Goal: Task Accomplishment & Management: Complete application form

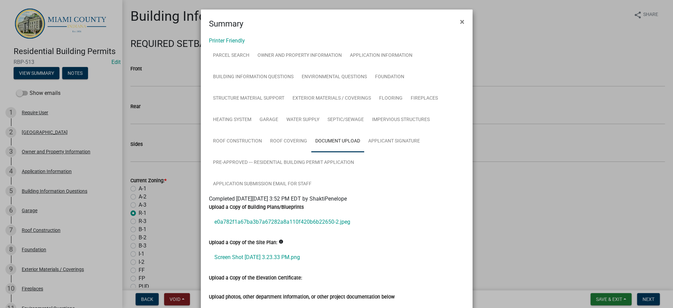
scroll to position [193, 0]
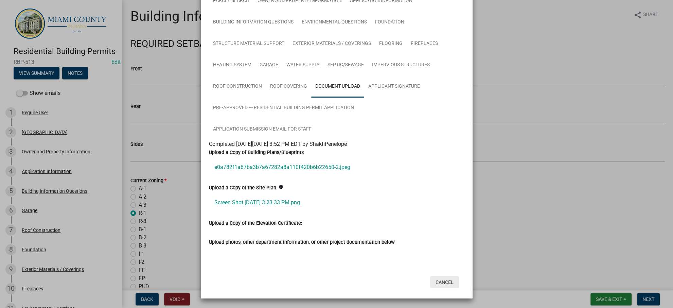
click at [441, 277] on button "Cancel" at bounding box center [444, 282] width 29 height 12
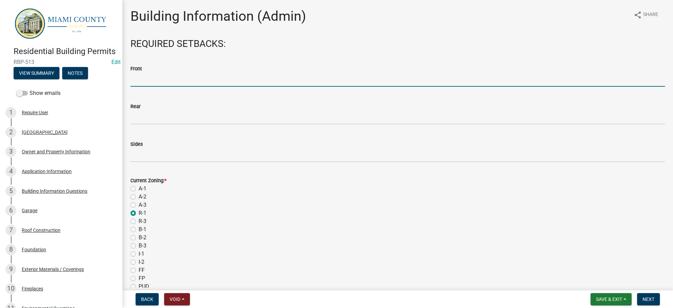
click at [189, 87] on input "text" at bounding box center [397, 80] width 534 height 14
click at [57, 79] on button "View Summary" at bounding box center [37, 73] width 46 height 12
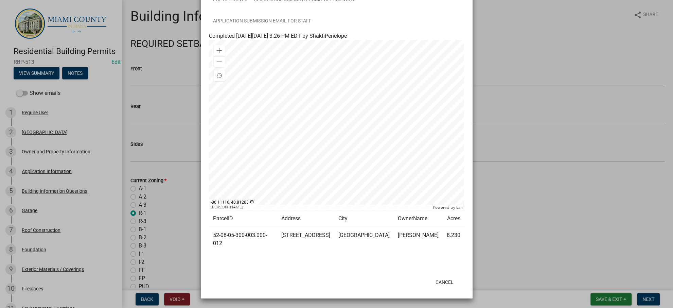
scroll to position [226, 0]
drag, startPoint x: 255, startPoint y: 290, endPoint x: 207, endPoint y: 279, distance: 49.9
click at [209, 252] on td "52-08-05-300-003.000-012" at bounding box center [243, 239] width 68 height 25
copy td "52-08-05-300-003.000-012"
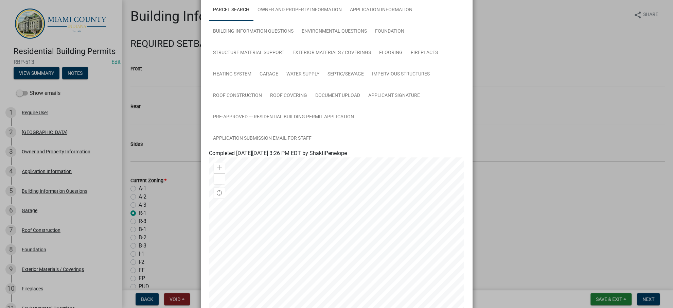
scroll to position [45, 0]
drag, startPoint x: 540, startPoint y: 78, endPoint x: 533, endPoint y: 78, distance: 6.8
click at [540, 78] on ngb-modal-window "Summary × Printer Friendly Parcel search Owner and Property Information Applica…" at bounding box center [336, 154] width 673 height 308
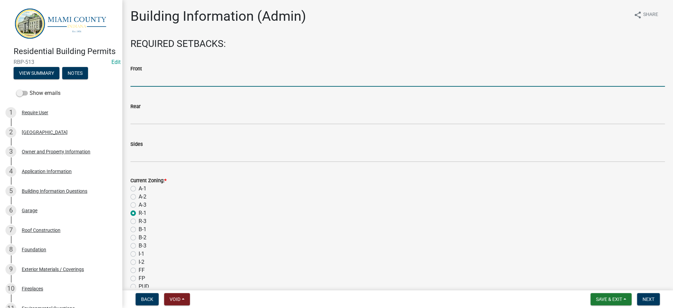
click at [152, 87] on input "text" at bounding box center [397, 80] width 534 height 14
type input "35"
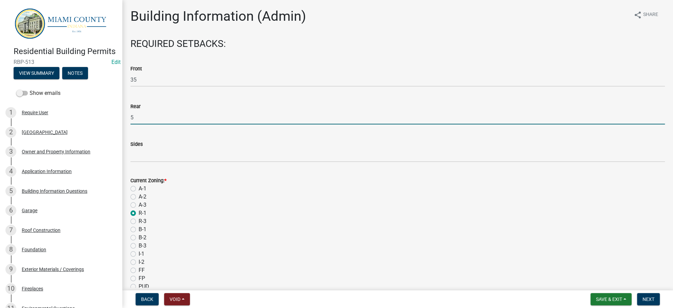
type input "5"
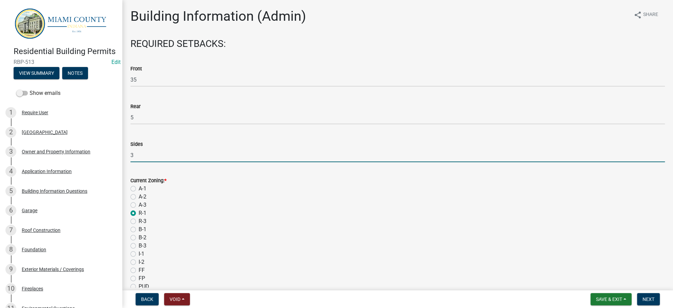
type input "3"
click at [327, 209] on div "A-3" at bounding box center [397, 205] width 534 height 8
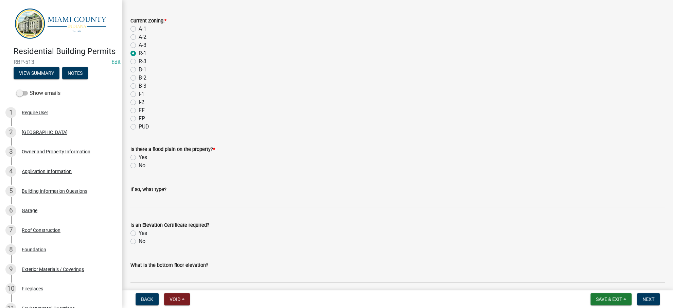
scroll to position [362, 0]
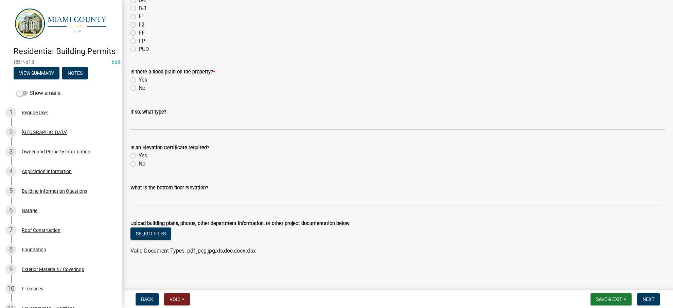
click at [139, 76] on label "Yes" at bounding box center [143, 80] width 8 height 8
click at [139, 76] on input "Yes" at bounding box center [141, 78] width 4 height 4
radio input "true"
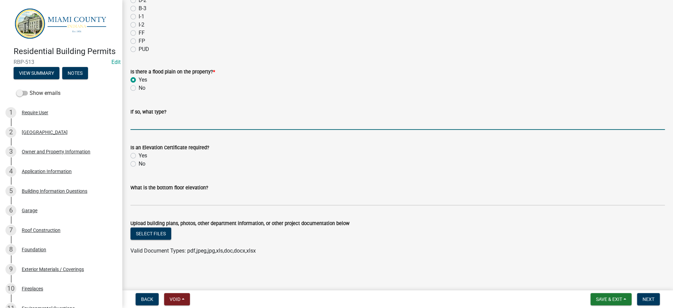
click at [173, 116] on input "If so, what type?" at bounding box center [397, 123] width 534 height 14
click at [139, 160] on label "No" at bounding box center [142, 164] width 7 height 8
click at [139, 160] on input "No" at bounding box center [141, 162] width 4 height 4
radio input "true"
click at [161, 116] on input "If so, what type?" at bounding box center [397, 123] width 534 height 14
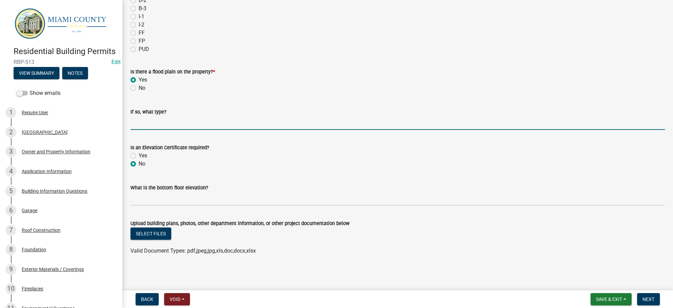
click at [173, 116] on input "If so, what type?" at bounding box center [397, 123] width 534 height 14
click at [138, 116] on input ""A"" at bounding box center [397, 123] width 534 height 14
type input ""AE Floodway""
click at [308, 135] on form "Is an Elevation Certificate required? Yes No" at bounding box center [397, 151] width 534 height 33
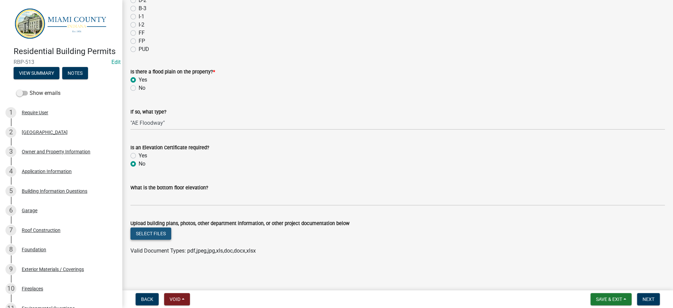
click at [163, 227] on button "Select files" at bounding box center [150, 233] width 41 height 12
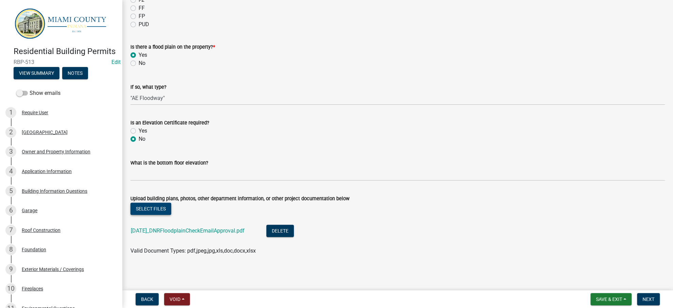
scroll to position [393, 0]
click at [650, 293] on button "Next" at bounding box center [648, 299] width 23 height 12
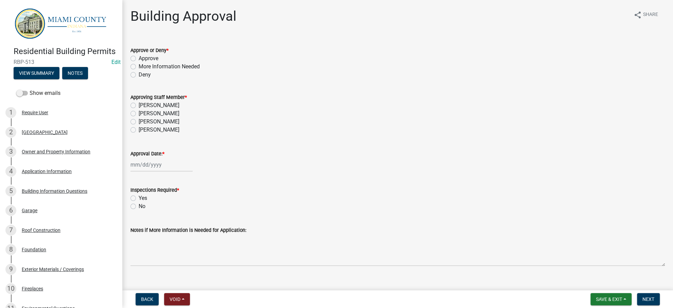
click at [148, 63] on label "Approve" at bounding box center [149, 58] width 20 height 8
click at [143, 59] on input "Approve" at bounding box center [141, 56] width 4 height 4
radio input "true"
click at [152, 109] on label "[PERSON_NAME]" at bounding box center [159, 105] width 41 height 8
click at [143, 106] on input "[PERSON_NAME]" at bounding box center [141, 103] width 4 height 4
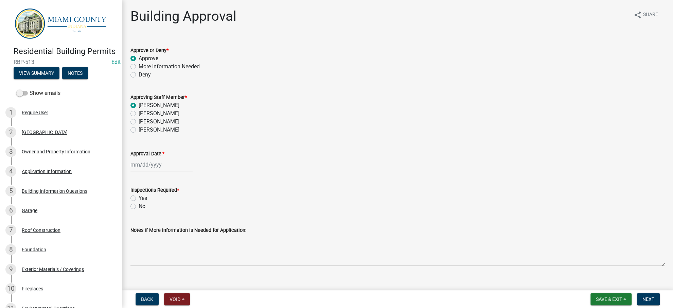
radio input "true"
click at [162, 172] on div at bounding box center [161, 165] width 62 height 14
select select "10"
select select "2025"
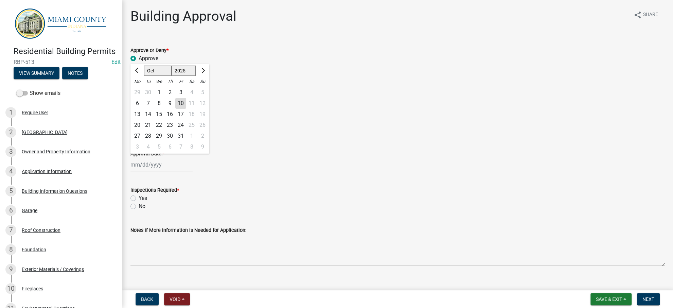
click at [186, 109] on div "10" at bounding box center [180, 103] width 11 height 11
type input "[DATE]"
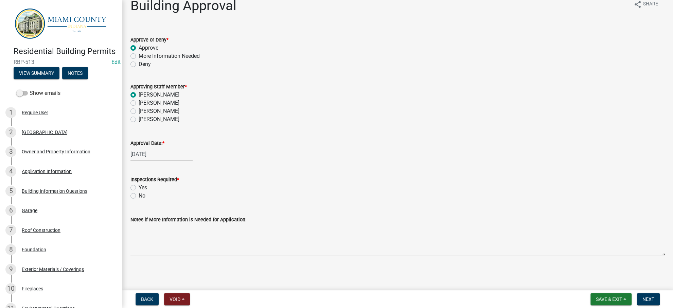
scroll to position [79, 0]
click at [139, 183] on label "Yes" at bounding box center [143, 187] width 8 height 8
click at [139, 183] on input "Yes" at bounding box center [141, 185] width 4 height 4
radio input "true"
click at [650, 298] on span "Next" at bounding box center [649, 298] width 12 height 5
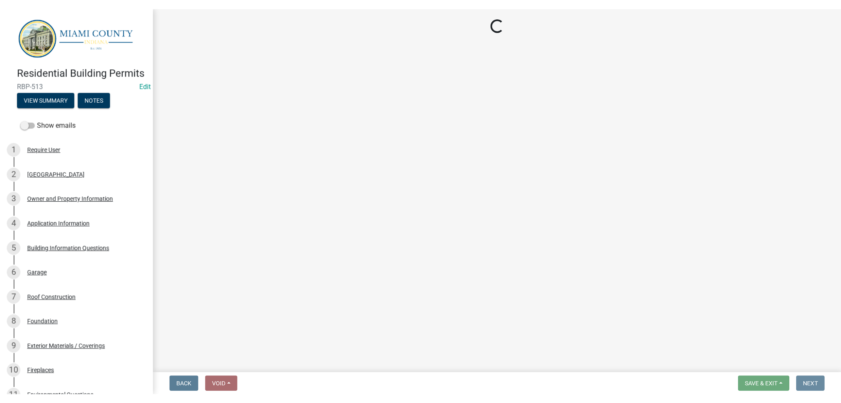
scroll to position [0, 0]
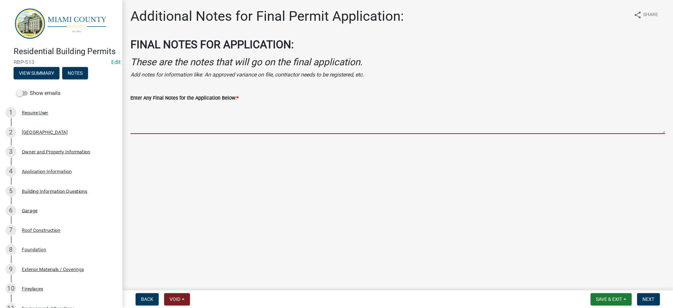
click at [257, 134] on textarea "Enter Any Final Notes for the Application Below: *" at bounding box center [397, 118] width 534 height 32
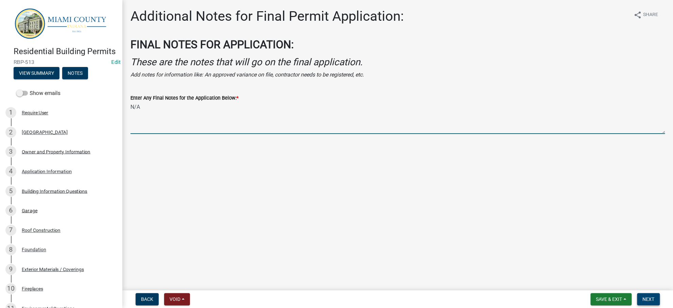
type textarea "N/A"
click at [645, 296] on span "Next" at bounding box center [649, 298] width 12 height 5
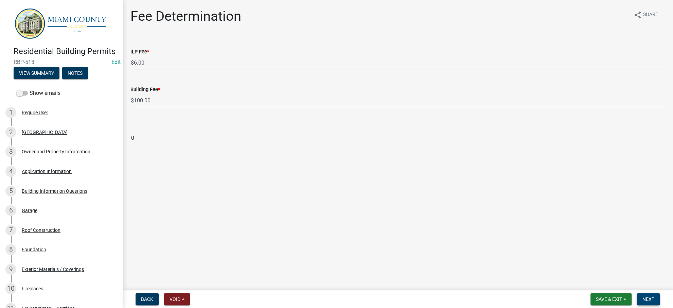
click at [643, 296] on span "Next" at bounding box center [649, 298] width 12 height 5
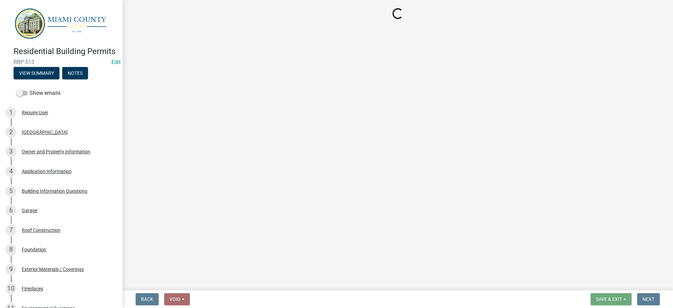
select select "3: 3"
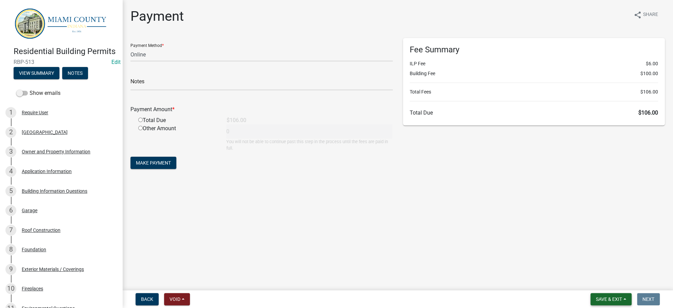
click at [596, 300] on span "Save & Exit" at bounding box center [609, 298] width 26 height 5
click at [596, 278] on button "Save & Exit" at bounding box center [604, 278] width 54 height 16
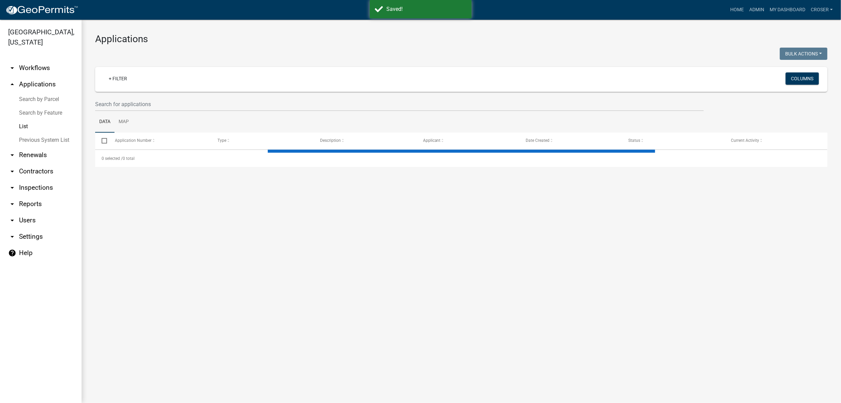
select select "3: 100"
